Goal: Information Seeking & Learning: Learn about a topic

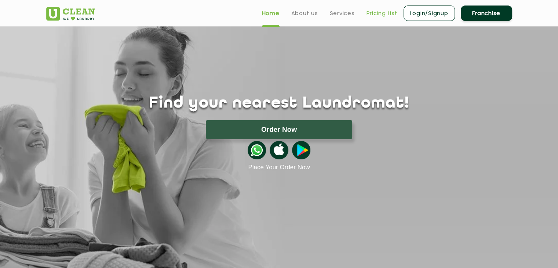
click at [388, 13] on link "Pricing List" at bounding box center [381, 13] width 31 height 9
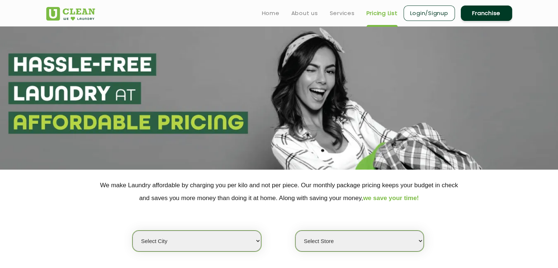
click at [187, 235] on select "Select city [GEOGRAPHIC_DATA] [GEOGRAPHIC_DATA] [GEOGRAPHIC_DATA] [GEOGRAPHIC_D…" at bounding box center [196, 240] width 128 height 21
select select "6"
click at [132, 230] on select "Select city [GEOGRAPHIC_DATA] [GEOGRAPHIC_DATA] [GEOGRAPHIC_DATA] [GEOGRAPHIC_D…" at bounding box center [196, 240] width 128 height 21
click at [372, 241] on select "Select Store [GEOGRAPHIC_DATA] [GEOGRAPHIC_DATA] UClean KR [GEOGRAPHIC_DATA] [G…" at bounding box center [359, 240] width 128 height 21
select select "413"
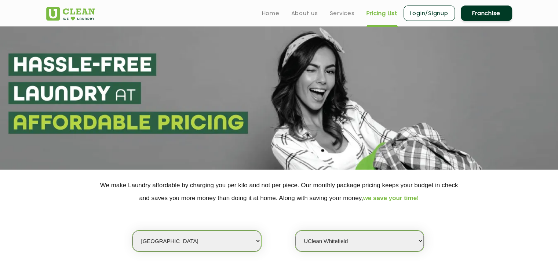
click at [295, 230] on select "Select Store [GEOGRAPHIC_DATA] [GEOGRAPHIC_DATA] UClean KR [GEOGRAPHIC_DATA] [G…" at bounding box center [359, 240] width 128 height 21
click at [298, 205] on div "Select city [GEOGRAPHIC_DATA] [GEOGRAPHIC_DATA] [GEOGRAPHIC_DATA] [GEOGRAPHIC_D…" at bounding box center [279, 227] width 477 height 47
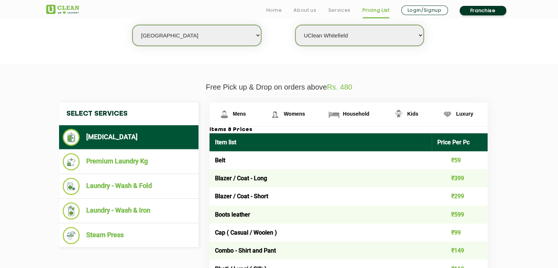
scroll to position [264, 0]
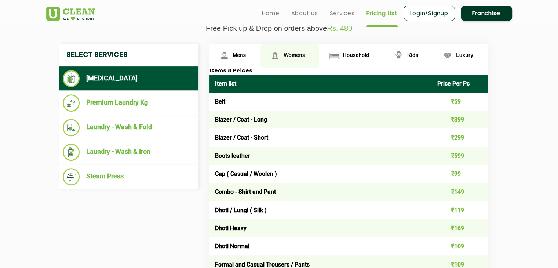
click at [292, 55] on span "Womens" at bounding box center [294, 55] width 21 height 6
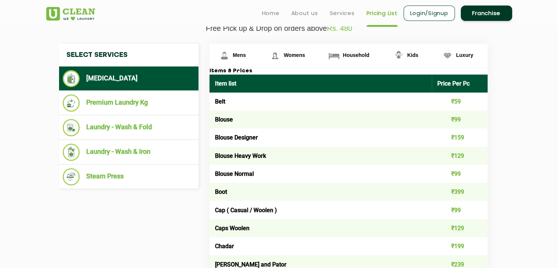
click at [251, 112] on td "Blouse" at bounding box center [320, 119] width 223 height 18
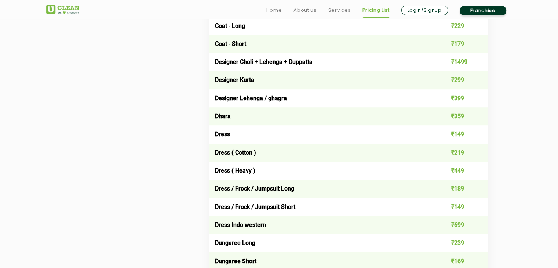
scroll to position [558, 0]
